Goal: Task Accomplishment & Management: Manage account settings

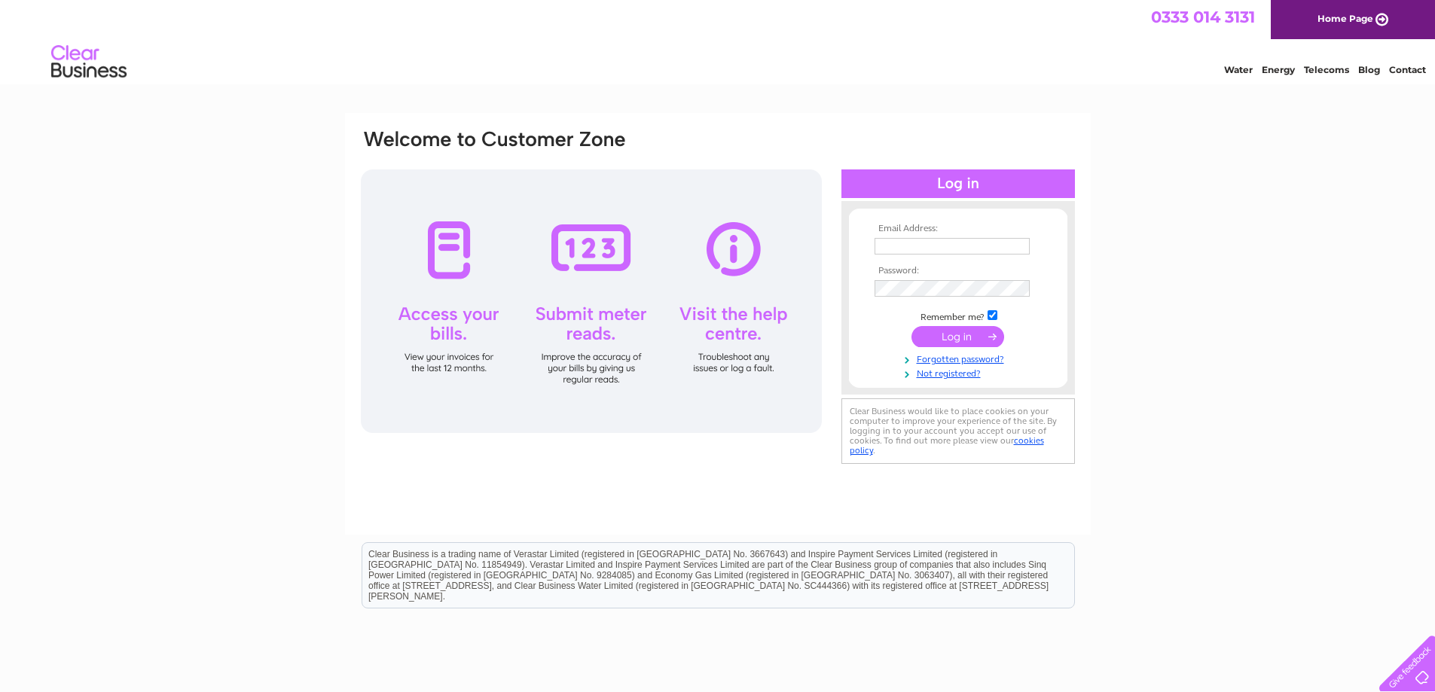
click at [929, 245] on input "text" at bounding box center [952, 246] width 155 height 17
type input "[EMAIL_ADDRESS][DOMAIN_NAME]"
click at [912, 328] on input "submit" at bounding box center [958, 338] width 93 height 21
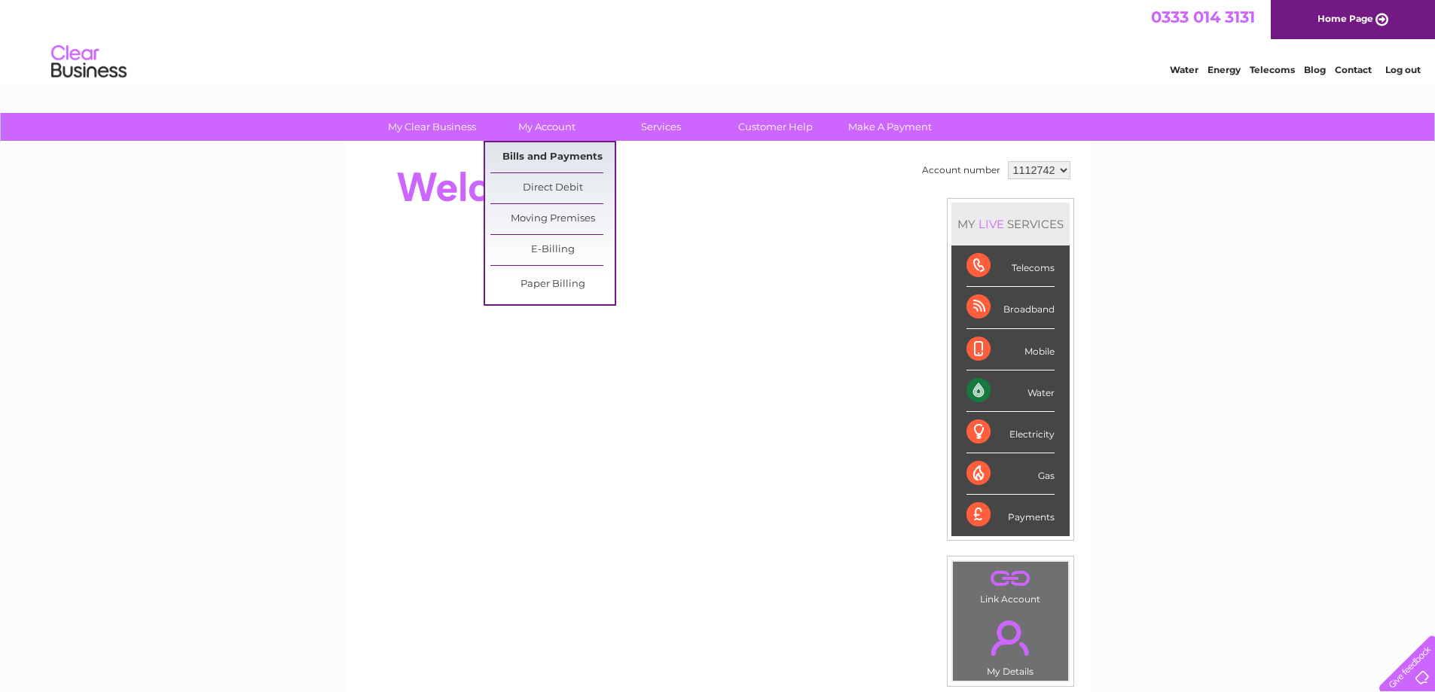
click at [549, 160] on link "Bills and Payments" at bounding box center [553, 157] width 124 height 30
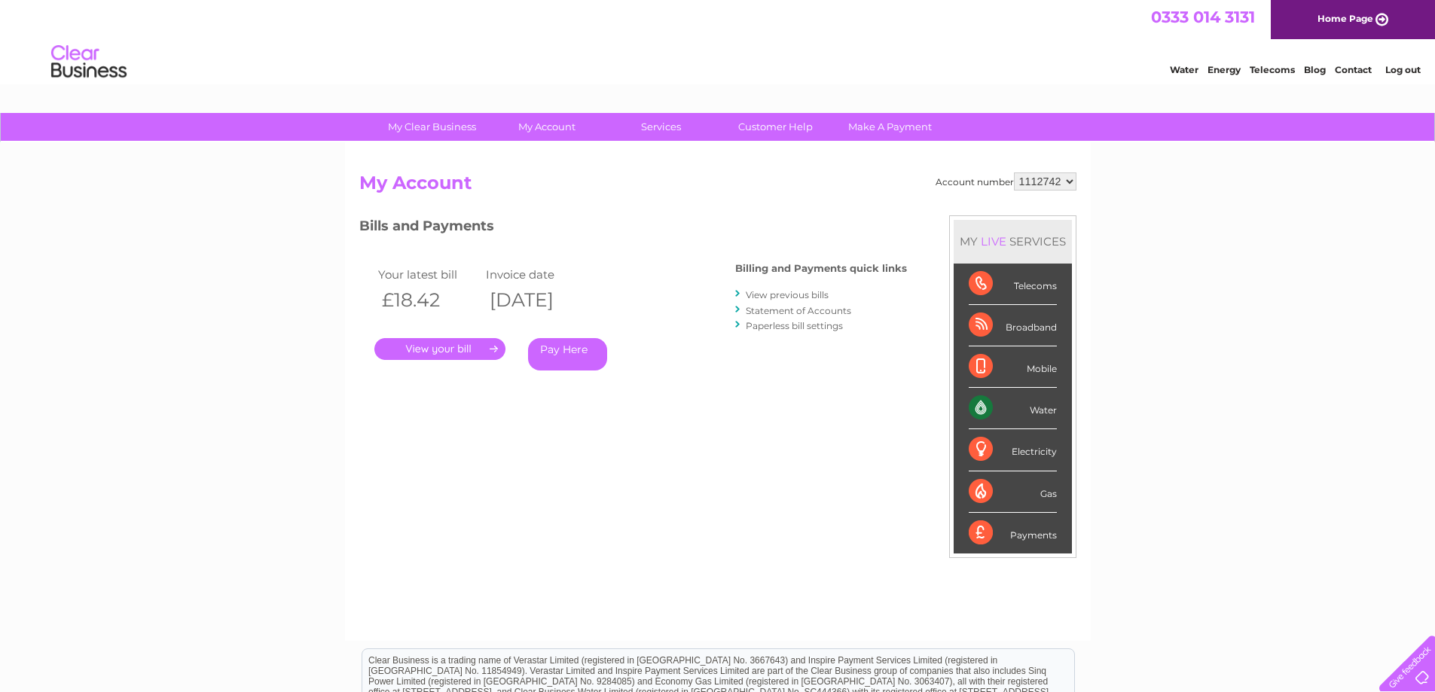
click at [463, 348] on link "." at bounding box center [439, 349] width 131 height 22
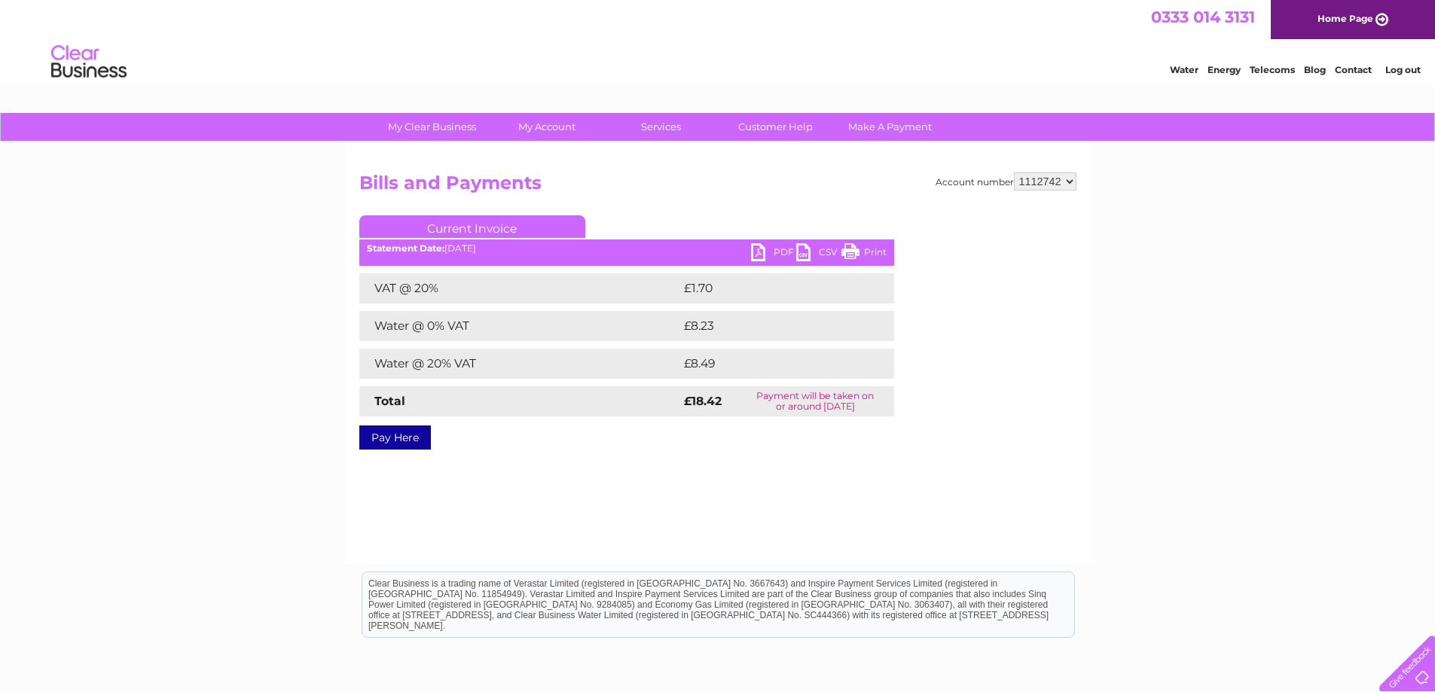
click at [758, 258] on link "PDF" at bounding box center [773, 254] width 45 height 22
